Goal: Information Seeking & Learning: Learn about a topic

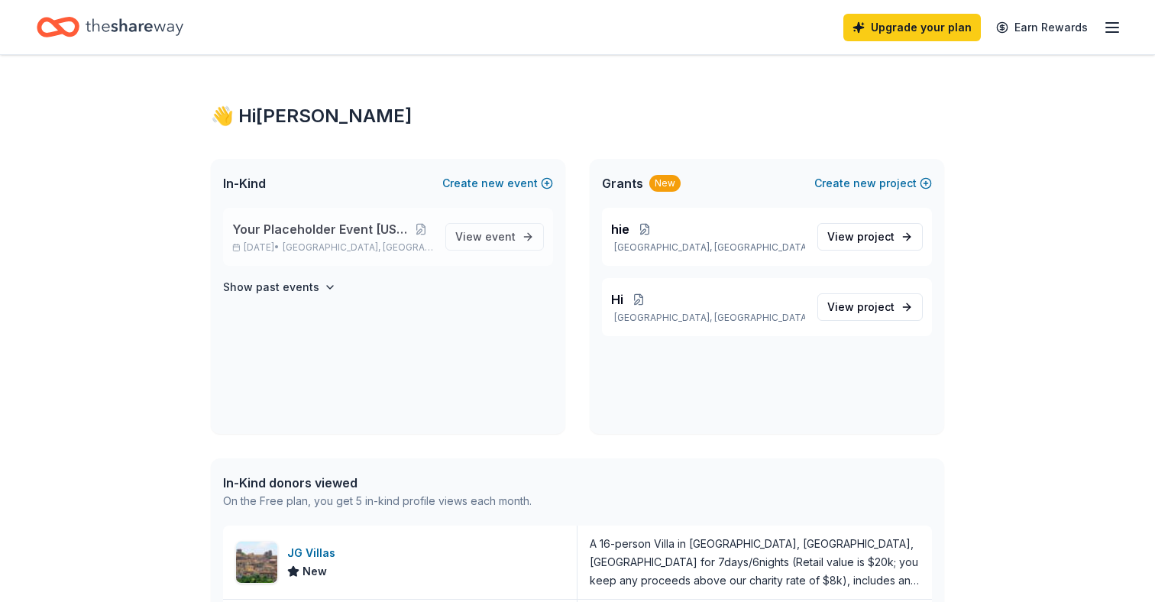
click at [397, 234] on span "Your Placeholder Event [US_STATE]" at bounding box center [320, 229] width 176 height 18
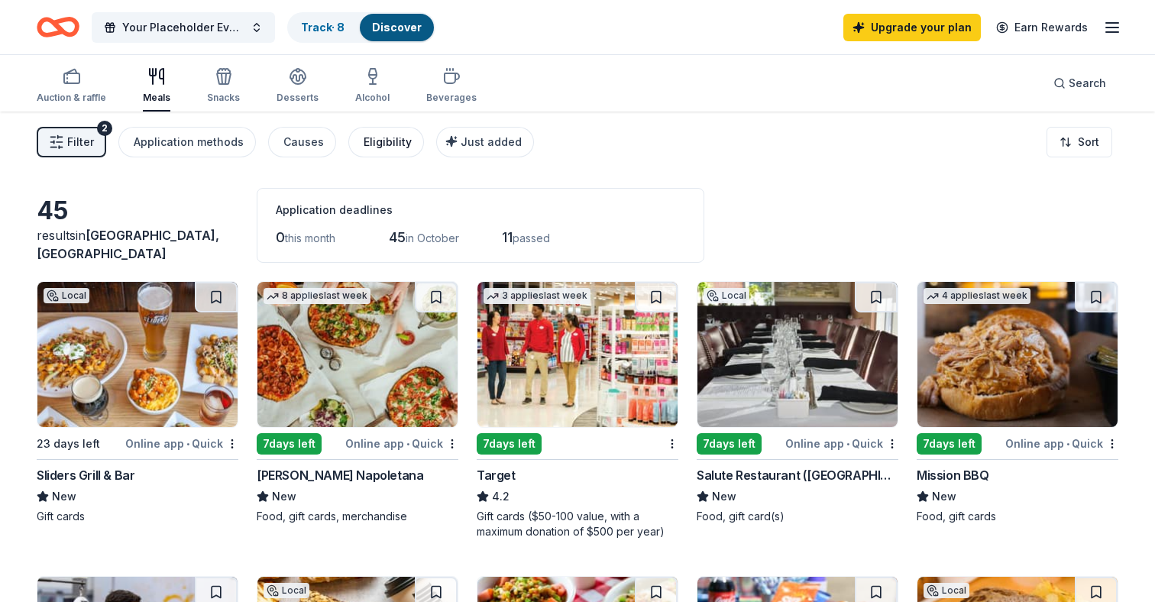
click at [381, 138] on div "Eligibility" at bounding box center [388, 142] width 48 height 18
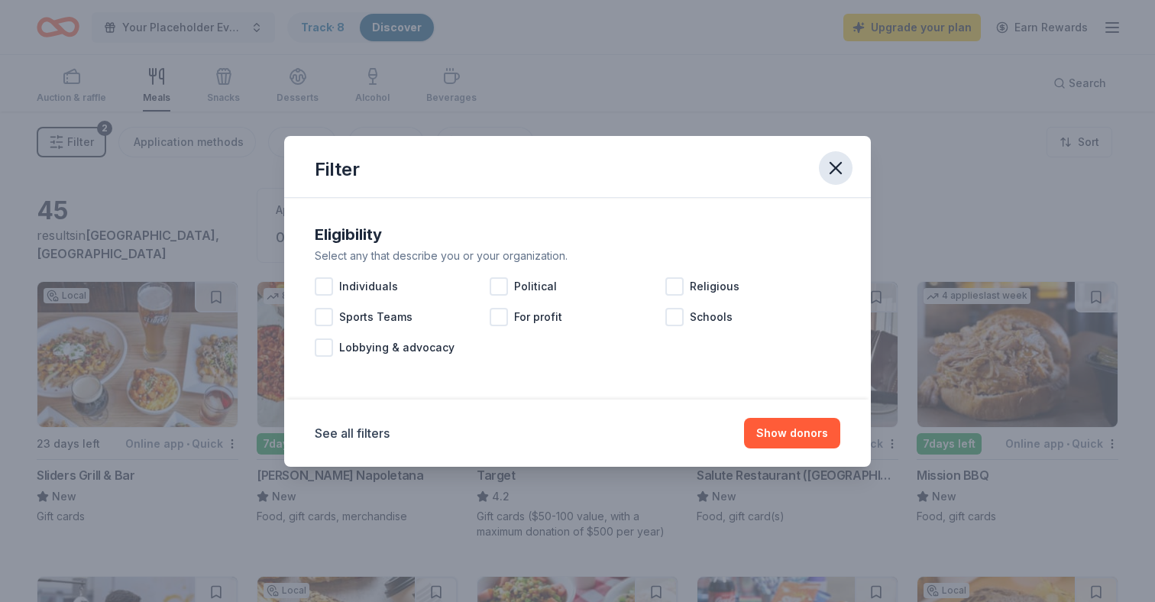
click at [834, 173] on icon "button" at bounding box center [835, 167] width 21 height 21
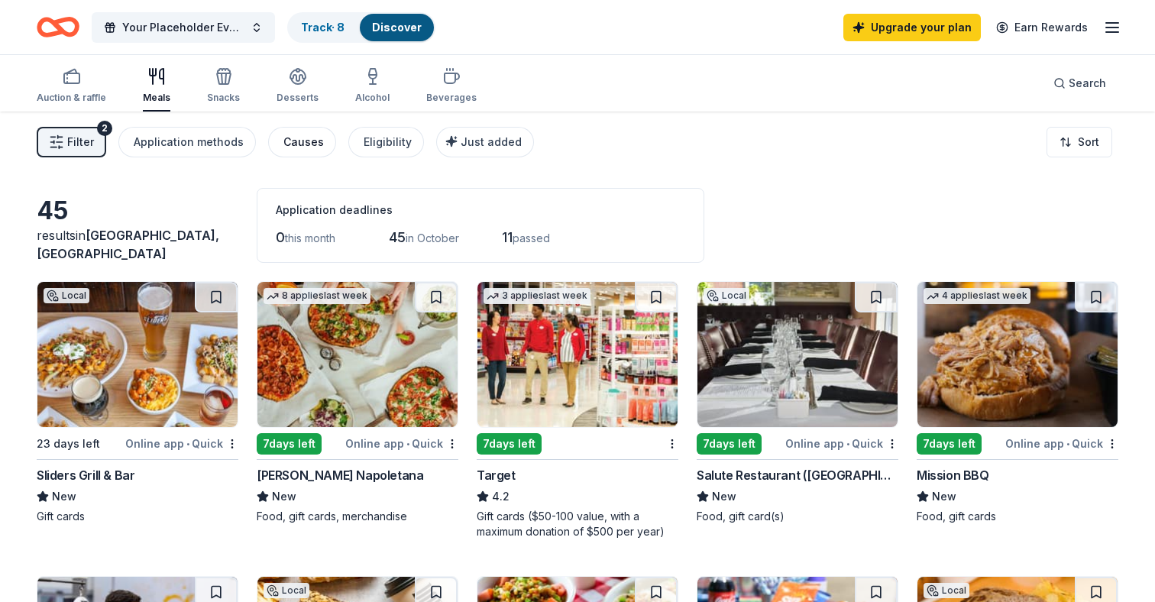
click at [308, 143] on div "Causes" at bounding box center [304, 142] width 41 height 18
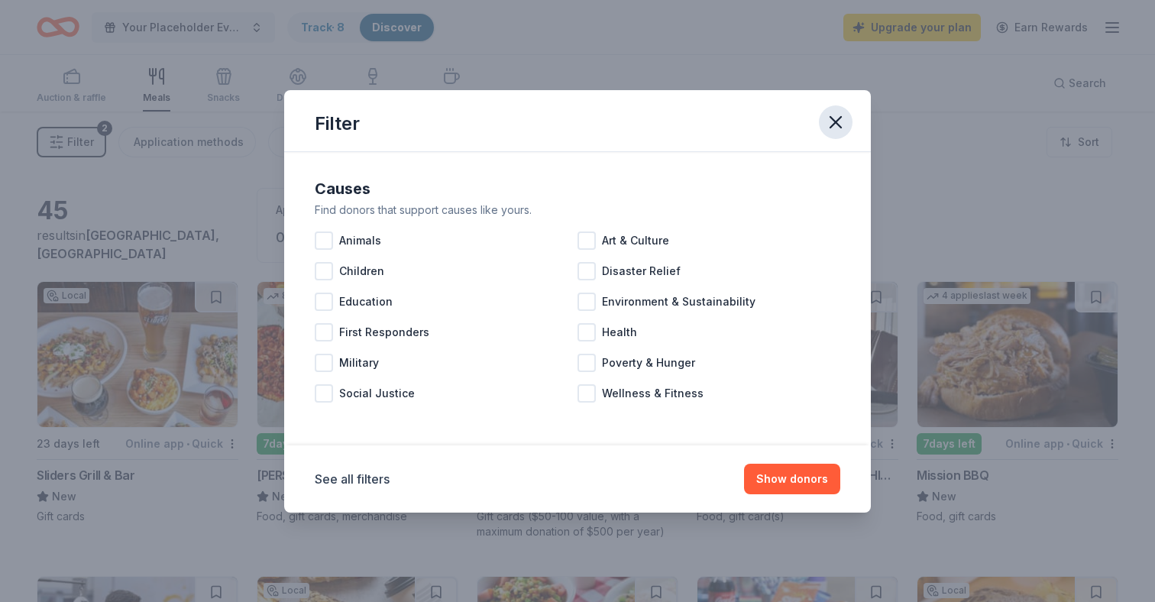
click at [838, 125] on icon "button" at bounding box center [836, 122] width 11 height 11
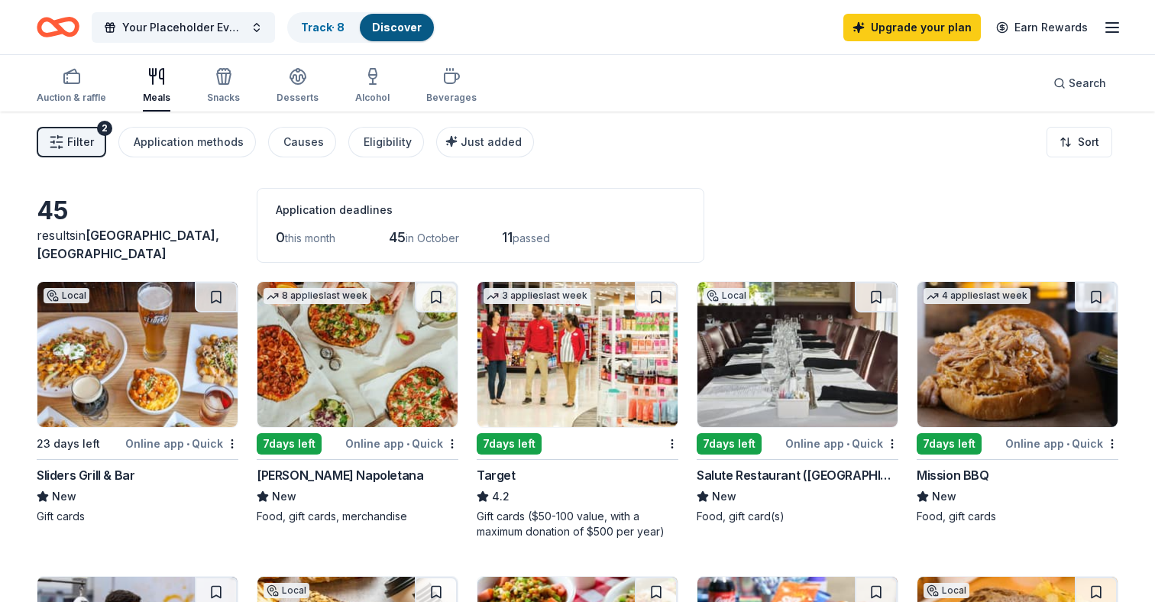
click at [71, 149] on span "Filter" at bounding box center [80, 142] width 27 height 18
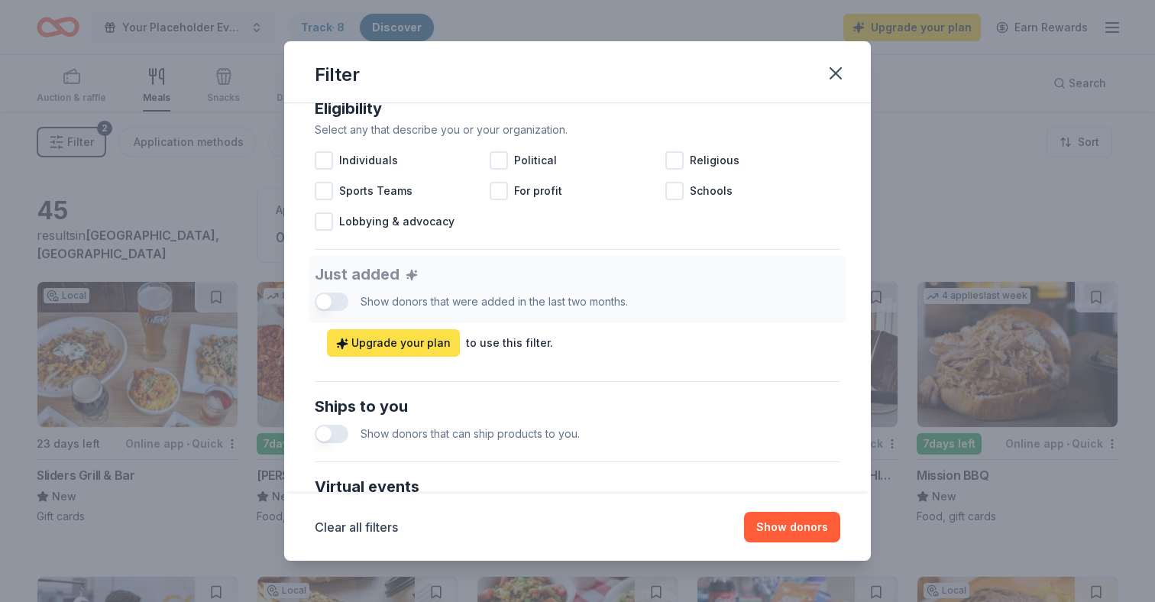
scroll to position [720, 0]
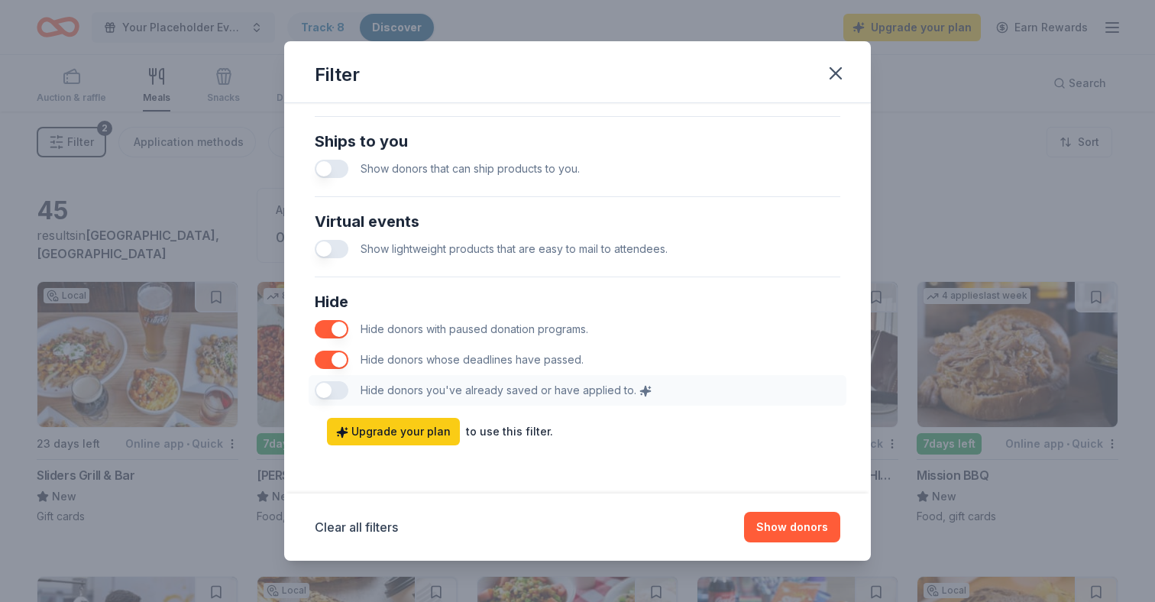
click at [234, 322] on div "Filter Causes Find donors that support causes like yours. Animals Art & Culture…" at bounding box center [577, 301] width 1155 height 602
